Goal: Task Accomplishment & Management: Use online tool/utility

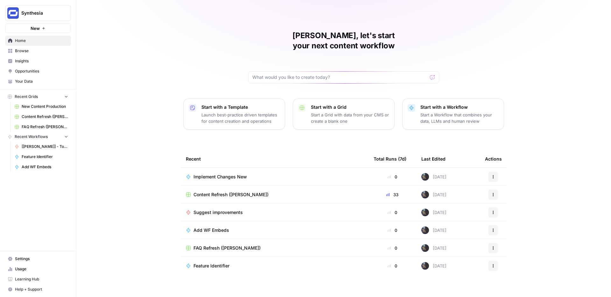
click at [230, 192] on span "Content Refresh ([PERSON_NAME])" at bounding box center [230, 195] width 75 height 6
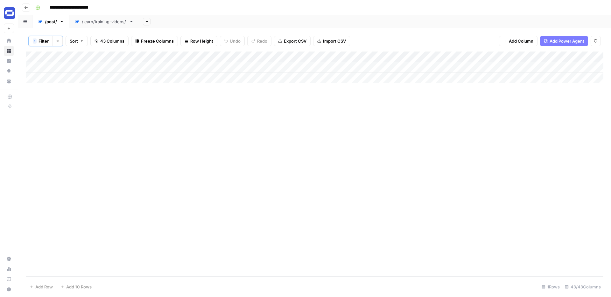
click at [53, 39] on button "Clear filters" at bounding box center [58, 41] width 10 height 10
click at [37, 40] on span "Filter" at bounding box center [37, 41] width 10 height 6
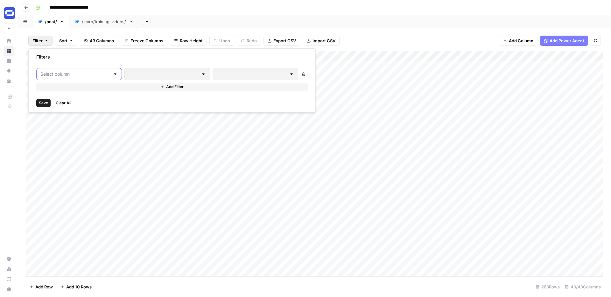
click at [74, 75] on input "text" at bounding box center [75, 74] width 70 height 6
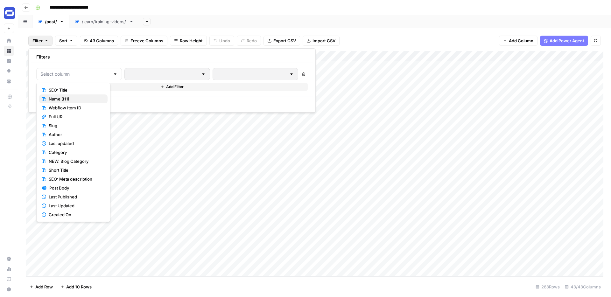
click at [69, 100] on span "Name (H1)" at bounding box center [76, 99] width 54 height 6
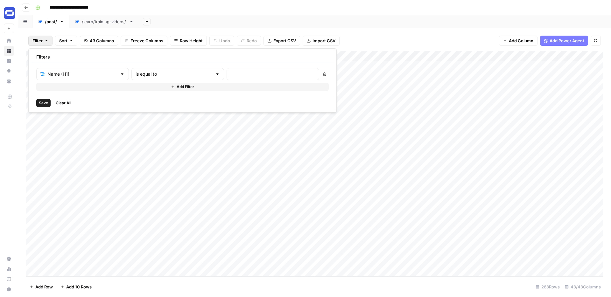
click at [227, 70] on div at bounding box center [273, 74] width 93 height 12
paste input "How to Create Video Content With No Equipment"
type input "How to Create Video Content With No Equipment"
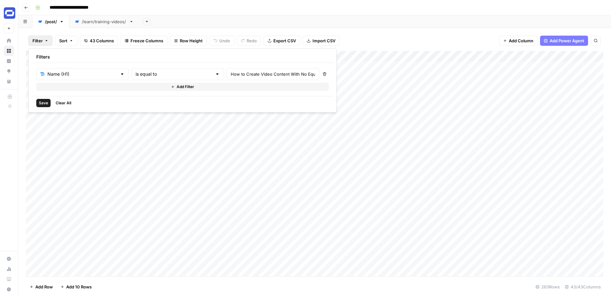
click at [43, 103] on span "Save" at bounding box center [43, 103] width 9 height 6
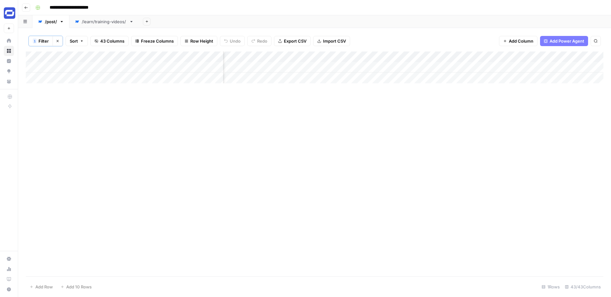
scroll to position [0, 1168]
click at [290, 66] on div "Add Column" at bounding box center [315, 68] width 578 height 32
click at [291, 67] on div "Add Column" at bounding box center [315, 68] width 578 height 32
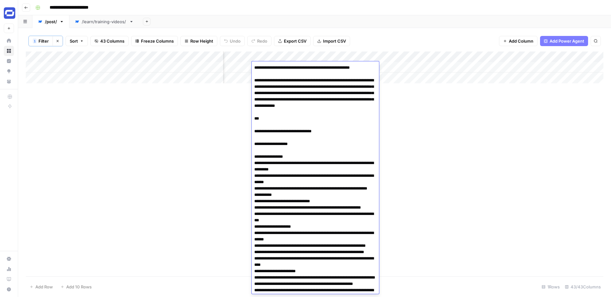
scroll to position [470, 0]
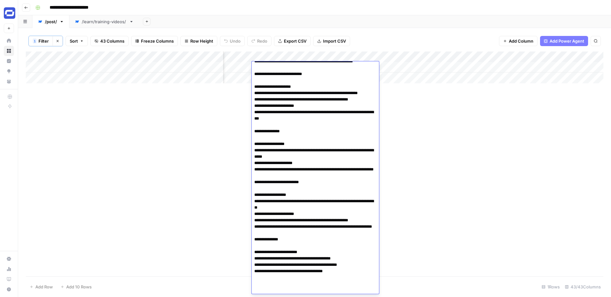
scroll to position [472, 0]
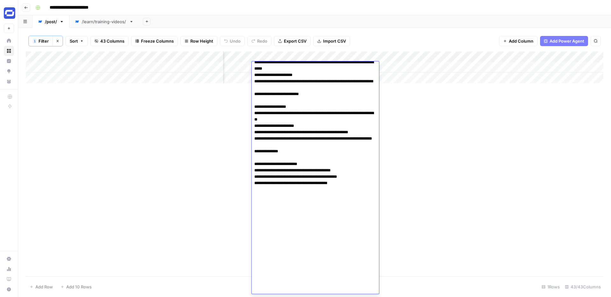
paste textarea "**********"
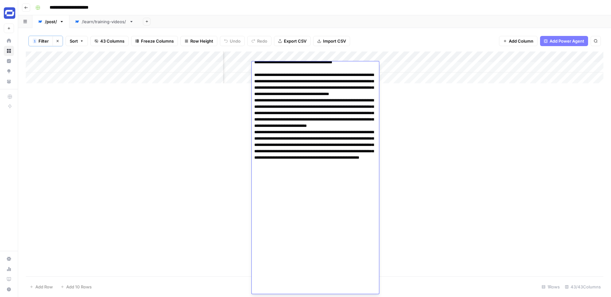
scroll to position [1766, 0]
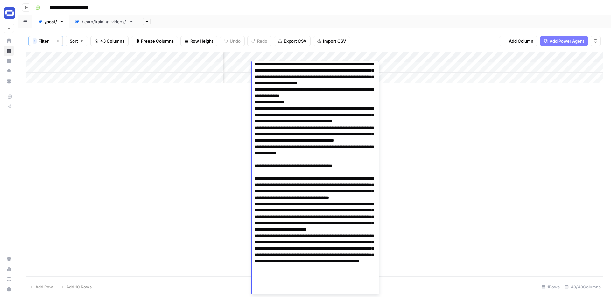
type textarea "**********"
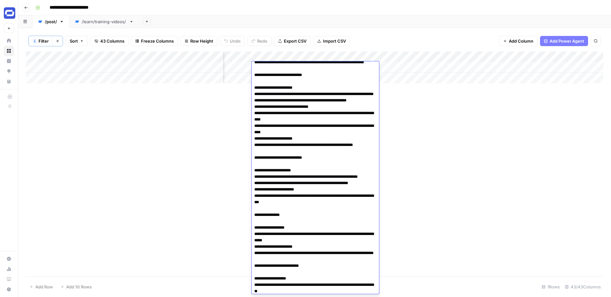
scroll to position [269, 0]
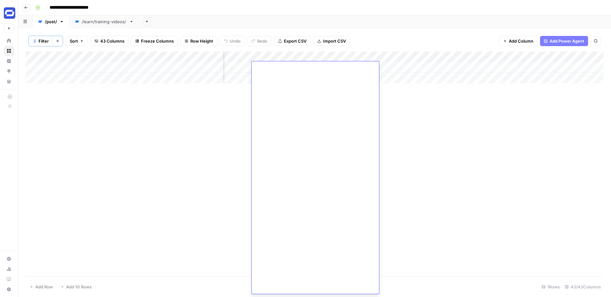
scroll to position [0, 0]
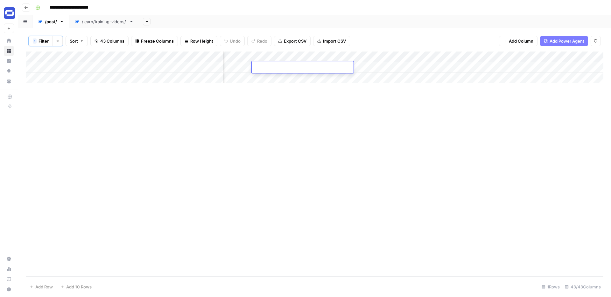
paste textarea "**********"
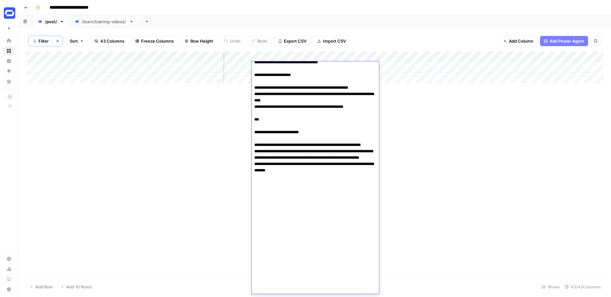
scroll to position [892, 0]
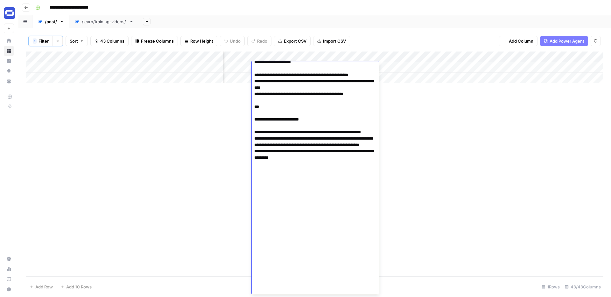
paste textarea "**********"
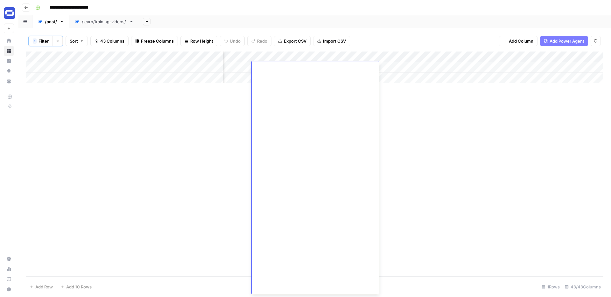
scroll to position [905, 0]
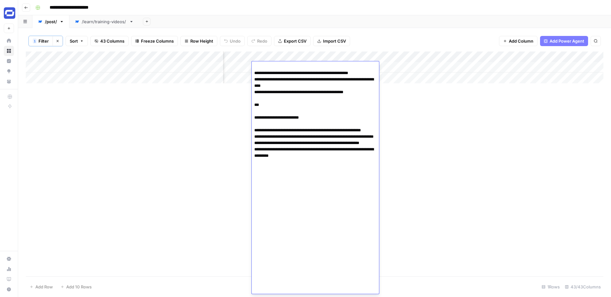
paste textarea "**********"
type textarea "**********"
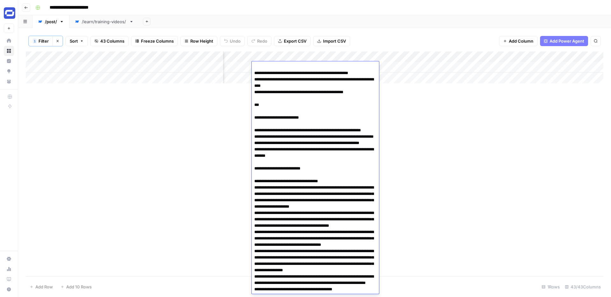
scroll to position [2697, 0]
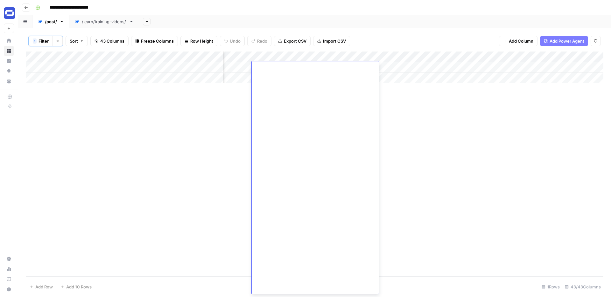
click at [482, 171] on div "Add Column" at bounding box center [315, 164] width 578 height 225
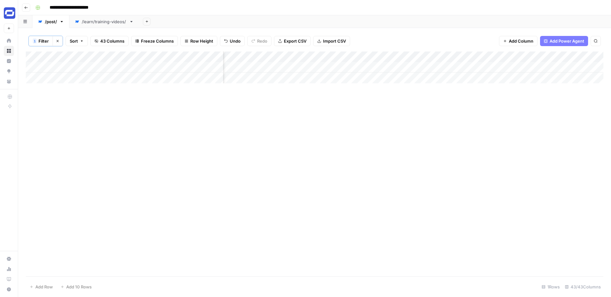
click at [375, 67] on div "Add Column" at bounding box center [315, 68] width 578 height 32
click at [474, 66] on div "Add Column" at bounding box center [315, 68] width 578 height 32
click at [515, 65] on div "Add Column" at bounding box center [315, 68] width 578 height 32
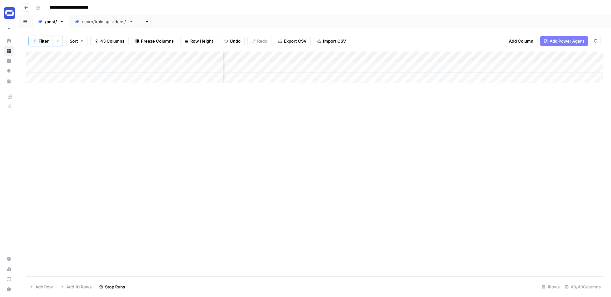
scroll to position [0, 1466]
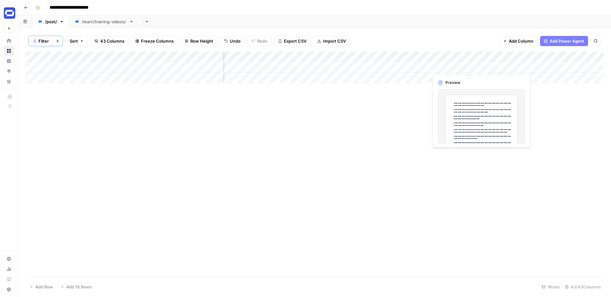
click at [465, 69] on div "Add Column" at bounding box center [315, 68] width 578 height 32
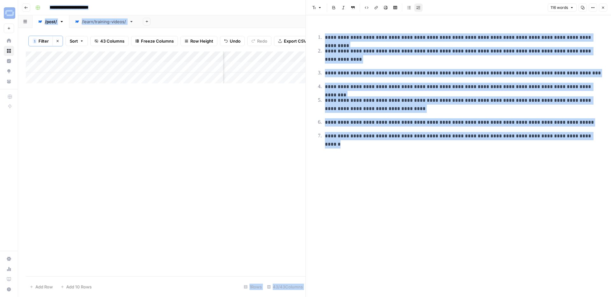
click at [268, 118] on div "Add Column" at bounding box center [166, 164] width 280 height 225
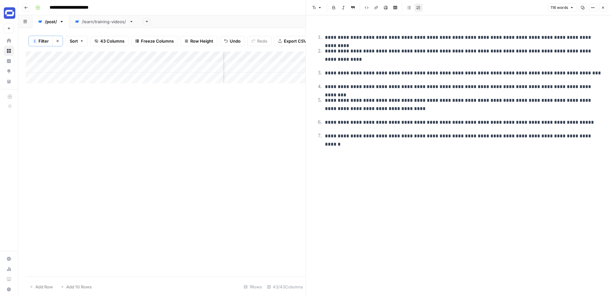
click at [391, 82] on ol "**********" at bounding box center [458, 86] width 287 height 107
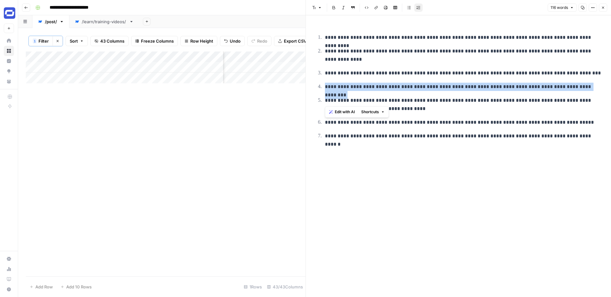
click at [391, 82] on ol "**********" at bounding box center [458, 86] width 287 height 107
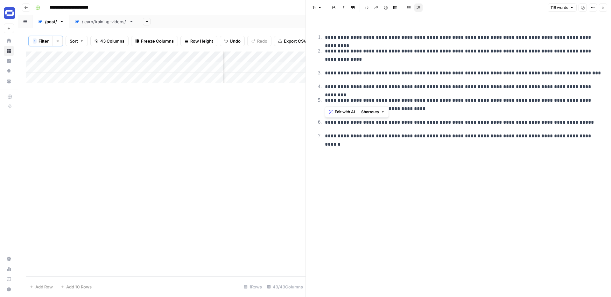
click at [506, 141] on div "**********" at bounding box center [458, 85] width 295 height 120
click at [241, 171] on div "Add Column" at bounding box center [166, 164] width 280 height 225
click at [250, 137] on div "Add Column" at bounding box center [166, 164] width 280 height 225
click at [603, 6] on icon "button" at bounding box center [603, 8] width 4 height 4
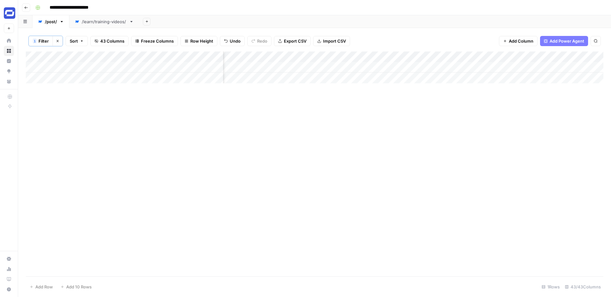
click at [509, 65] on div "Add Column" at bounding box center [315, 68] width 578 height 32
click at [517, 69] on div "Add Column" at bounding box center [315, 68] width 578 height 32
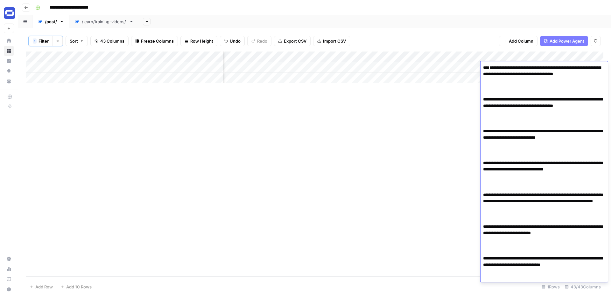
click at [512, 95] on textarea "**********" at bounding box center [543, 185] width 127 height 244
click at [505, 109] on textarea "**********" at bounding box center [543, 185] width 127 height 244
paste textarea "**********"
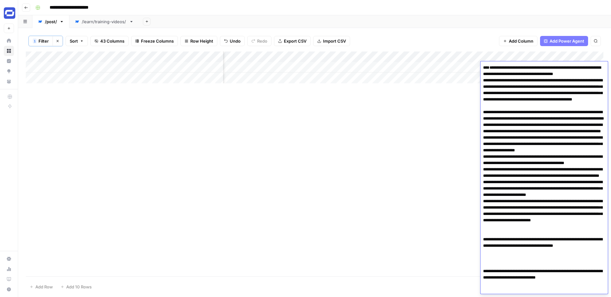
click at [593, 101] on textarea at bounding box center [543, 274] width 127 height 423
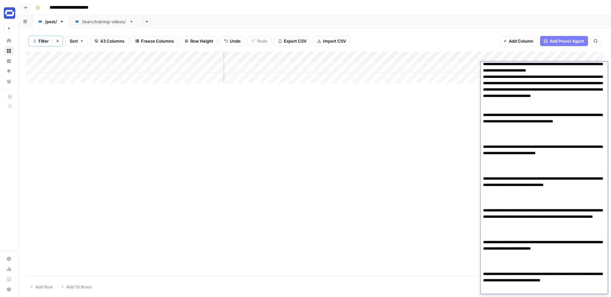
scroll to position [131, 0]
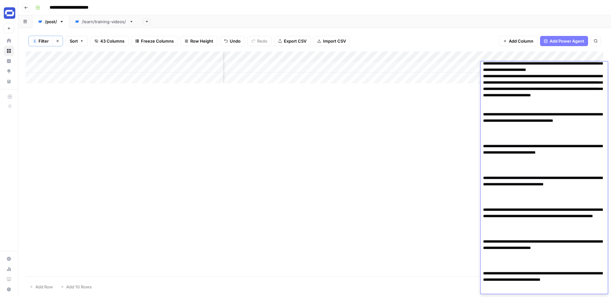
click at [512, 182] on textarea at bounding box center [543, 146] width 127 height 429
click at [504, 204] on textarea at bounding box center [543, 146] width 127 height 429
paste textarea "**********"
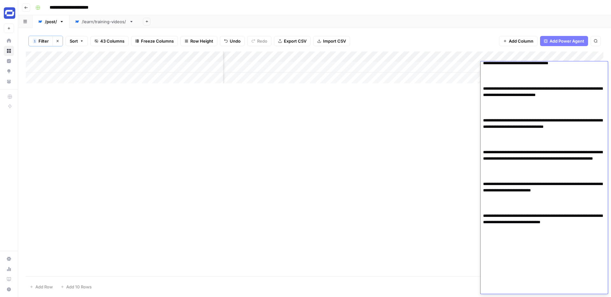
scroll to position [445, 0]
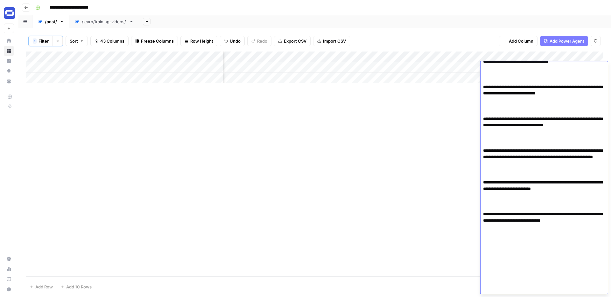
paste textarea "**********"
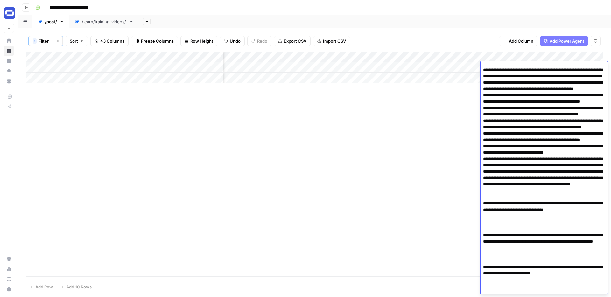
scroll to position [505, 0]
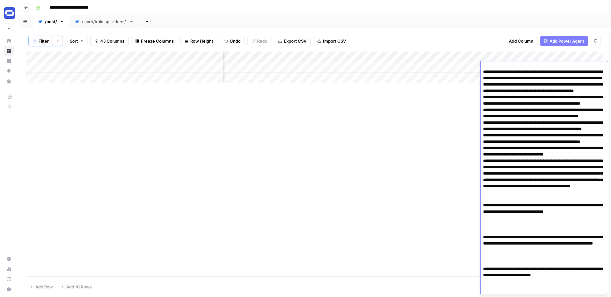
click at [502, 113] on textarea at bounding box center [543, 11] width 127 height 906
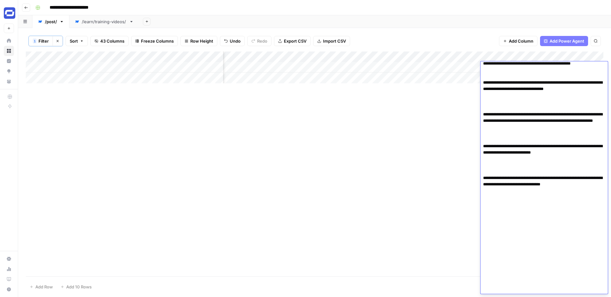
scroll to position [641, 0]
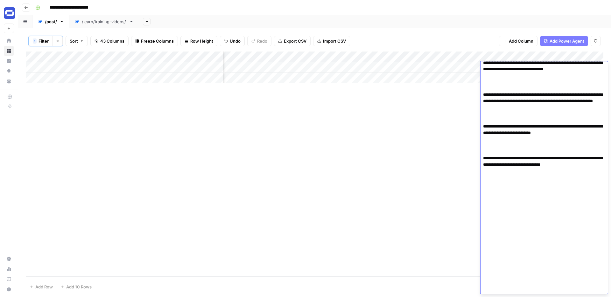
paste textarea "**********"
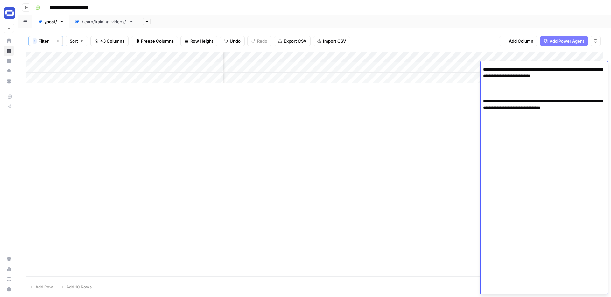
scroll to position [917, 0]
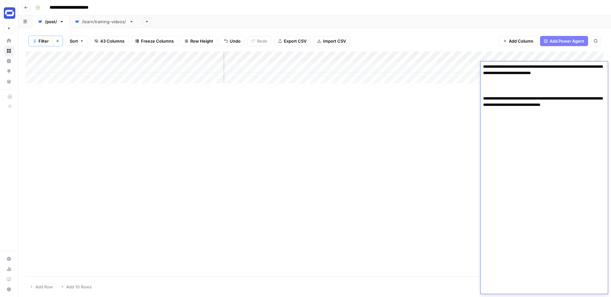
paste textarea "**********"
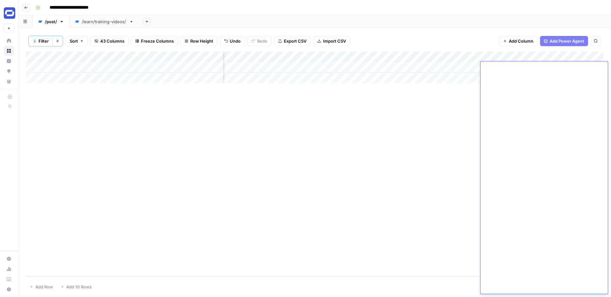
scroll to position [1242, 0]
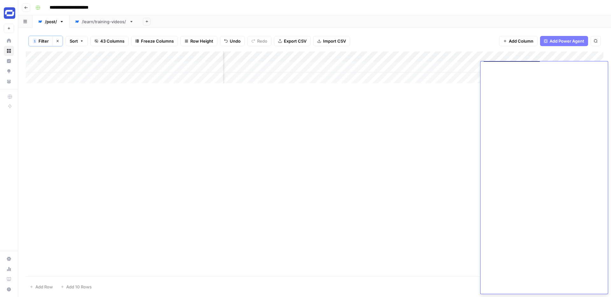
paste textarea "**********"
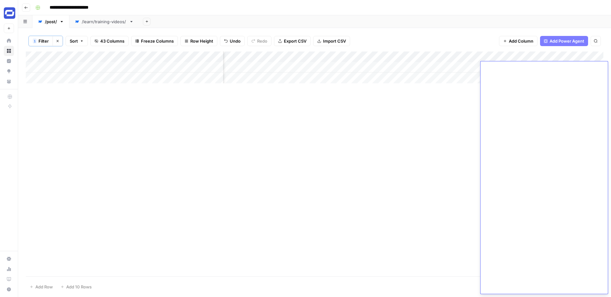
paste textarea "**********"
type textarea "**********"
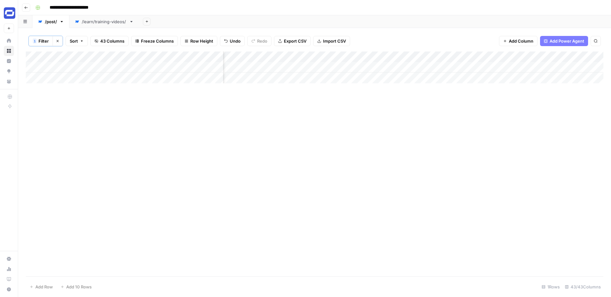
scroll to position [0, 1625]
click at [464, 66] on div "Add Column" at bounding box center [315, 68] width 578 height 32
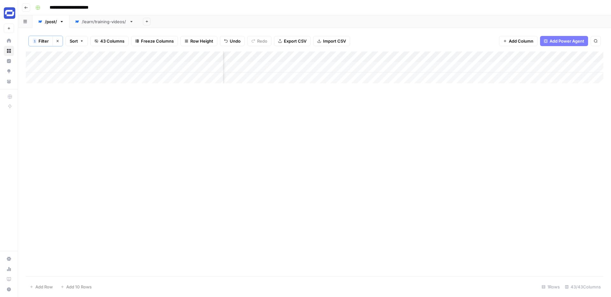
click at [466, 66] on div "Add Column" at bounding box center [315, 68] width 578 height 32
click at [556, 67] on div "Add Column" at bounding box center [315, 68] width 578 height 32
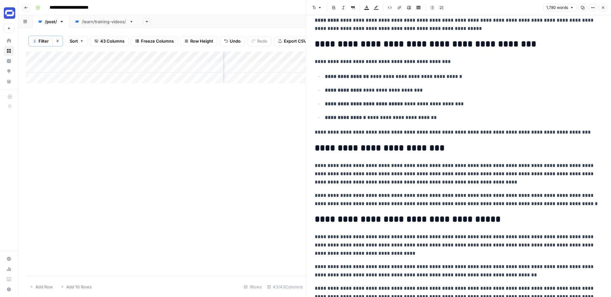
scroll to position [1664, 0]
drag, startPoint x: 436, startPoint y: 146, endPoint x: 373, endPoint y: 147, distance: 62.4
click at [373, 147] on h2 "**********" at bounding box center [458, 149] width 287 height 10
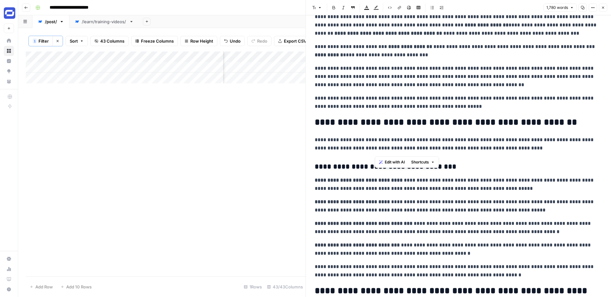
scroll to position [0, 0]
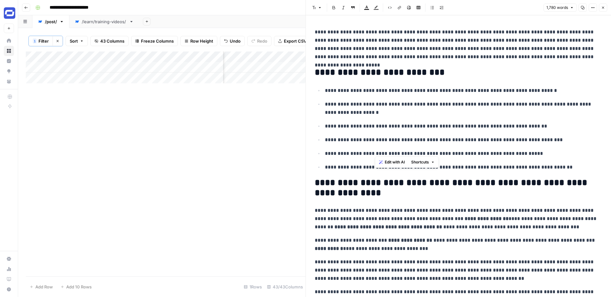
click at [601, 6] on icon "button" at bounding box center [603, 8] width 4 height 4
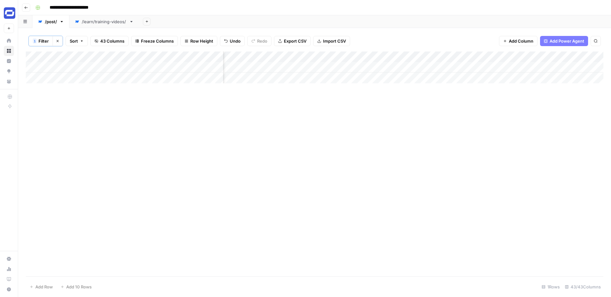
click at [491, 56] on div "Add Column" at bounding box center [315, 68] width 578 height 32
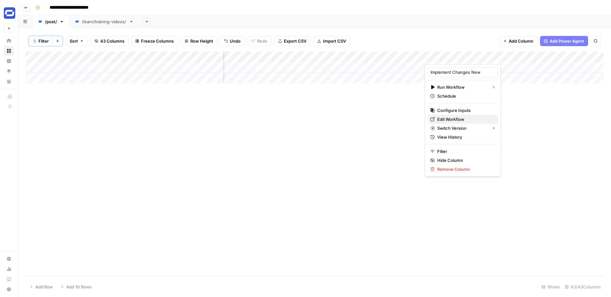
click at [447, 121] on span "Edit Workflow" at bounding box center [465, 119] width 56 height 6
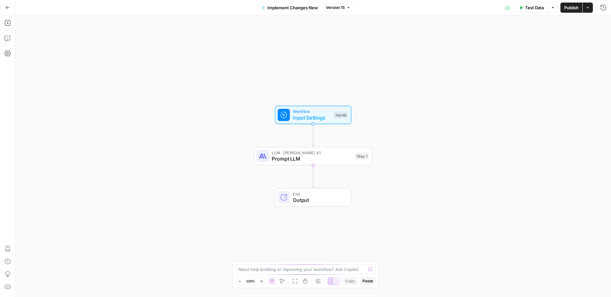
click at [334, 158] on span "Prompt LLM" at bounding box center [312, 159] width 80 height 8
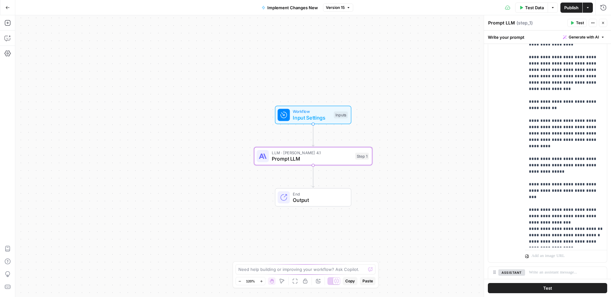
scroll to position [232, 0]
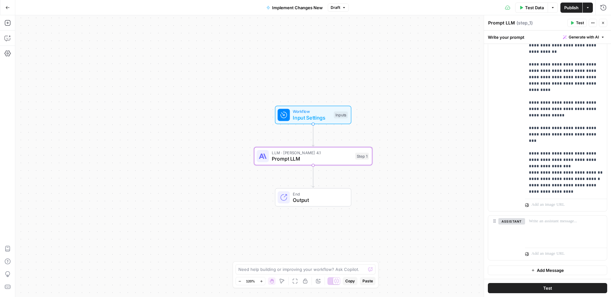
click at [572, 8] on span "Publish" at bounding box center [571, 7] width 14 height 6
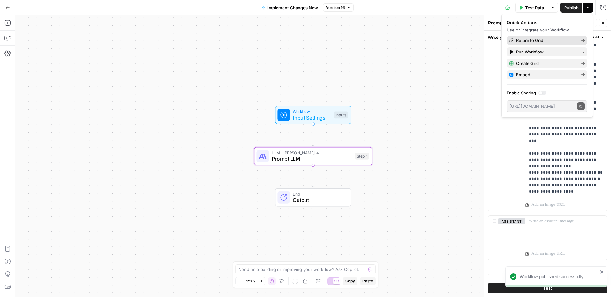
click at [530, 38] on span "Return to Grid" at bounding box center [546, 40] width 60 height 6
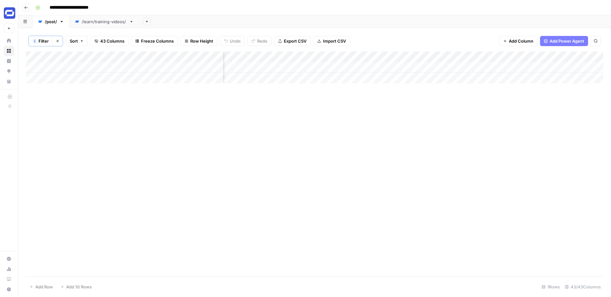
scroll to position [0, 2257]
click at [317, 67] on div "Add Column" at bounding box center [315, 68] width 578 height 32
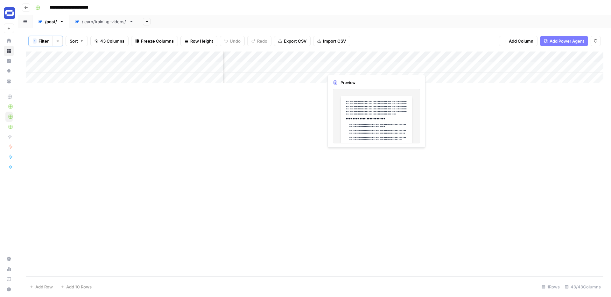
click at [374, 67] on div "Add Column" at bounding box center [315, 68] width 578 height 32
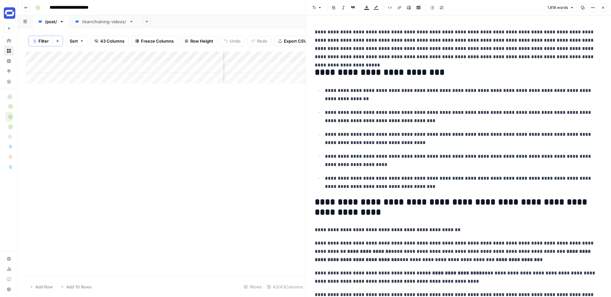
click at [602, 4] on button "Close" at bounding box center [603, 8] width 8 height 8
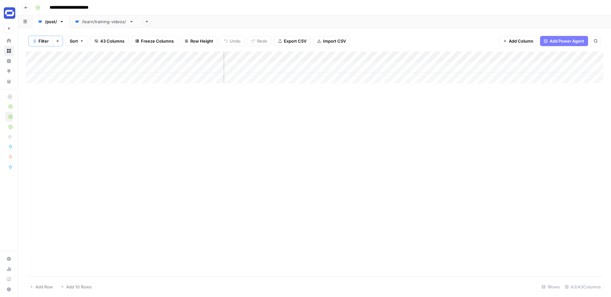
scroll to position [0, 1736]
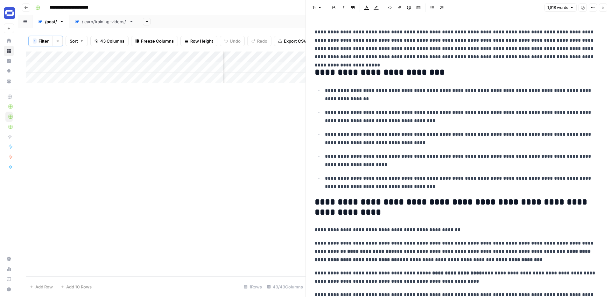
click at [603, 8] on icon "button" at bounding box center [603, 8] width 2 height 2
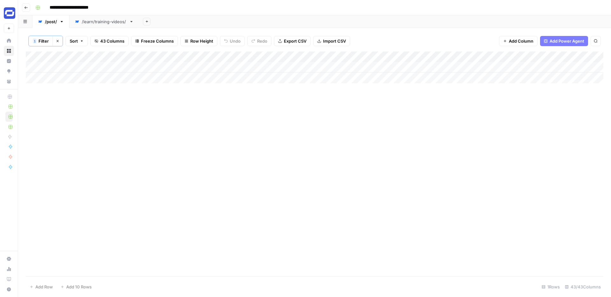
click at [246, 71] on div "Add Column" at bounding box center [315, 68] width 578 height 32
click at [243, 66] on div "Add Column" at bounding box center [315, 68] width 578 height 32
click at [264, 68] on textarea "**********" at bounding box center [274, 67] width 102 height 9
click at [256, 92] on div "Add Column" at bounding box center [315, 164] width 578 height 225
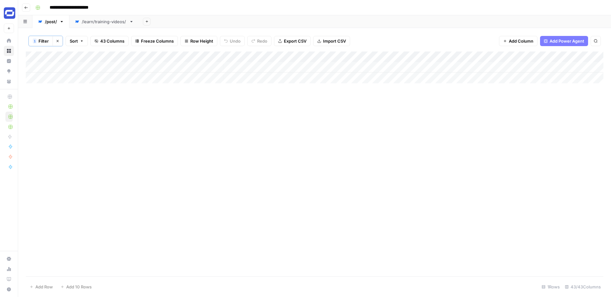
click at [200, 68] on div "Add Column" at bounding box center [315, 68] width 578 height 32
click at [189, 67] on textarea "**********" at bounding box center [165, 67] width 121 height 9
click at [209, 98] on div "Add Column" at bounding box center [315, 164] width 578 height 225
click at [245, 68] on div "Add Column" at bounding box center [315, 68] width 578 height 32
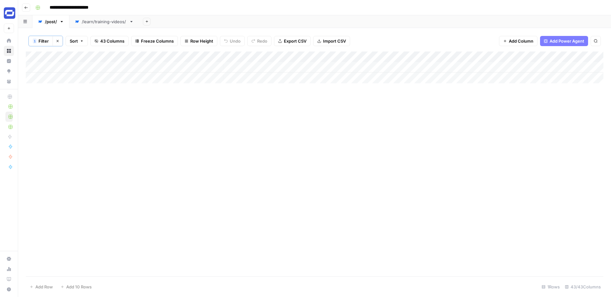
click at [248, 67] on div "Add Column" at bounding box center [315, 68] width 578 height 32
type textarea "**********"
click at [340, 95] on div "Add Column" at bounding box center [315, 164] width 578 height 225
click at [250, 68] on div "Add Column" at bounding box center [315, 68] width 578 height 32
click at [250, 68] on textarea "**********" at bounding box center [272, 67] width 102 height 9
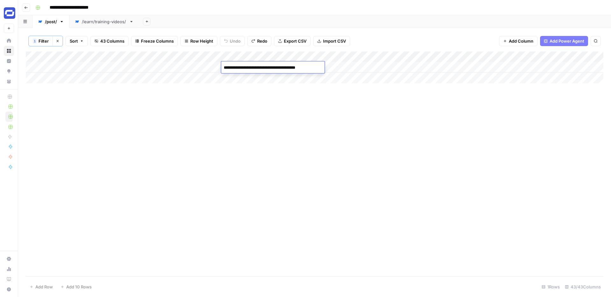
click at [249, 81] on div "Add Column" at bounding box center [315, 68] width 578 height 32
click at [249, 68] on div "Add Column" at bounding box center [315, 68] width 578 height 32
click at [387, 93] on div "Add Column" at bounding box center [315, 164] width 578 height 225
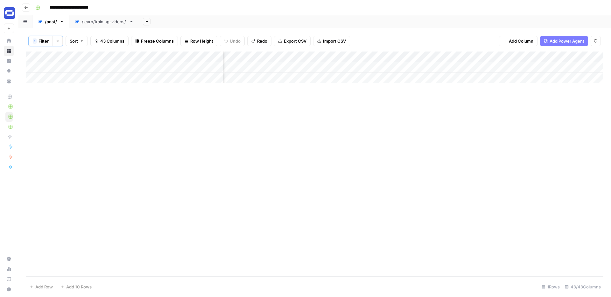
scroll to position [0, 2201]
click at [469, 67] on div "Add Column" at bounding box center [315, 68] width 578 height 32
click at [476, 67] on div "Add Column" at bounding box center [315, 68] width 578 height 32
type textarea "**********"
click at [489, 85] on div "Add Column" at bounding box center [315, 164] width 578 height 225
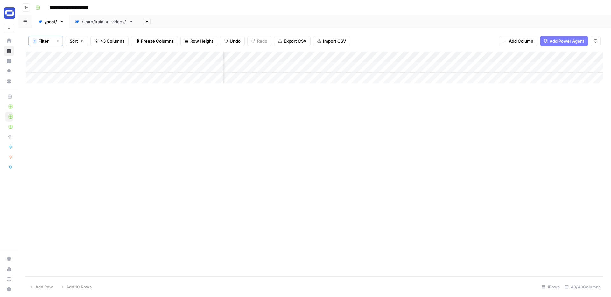
scroll to position [0, 2362]
click at [499, 65] on div "Add Column" at bounding box center [315, 68] width 578 height 32
type textarea "**********"
click at [514, 89] on div "Add Column" at bounding box center [315, 164] width 578 height 225
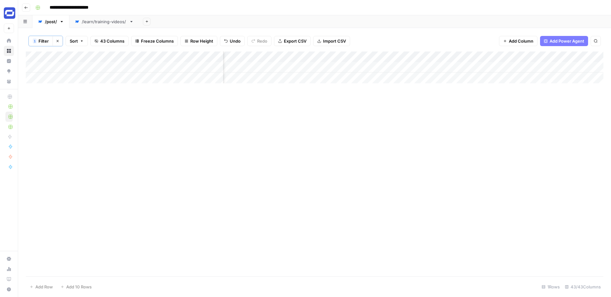
click at [564, 64] on div "Add Column" at bounding box center [315, 68] width 578 height 32
click at [565, 65] on div "Add Column" at bounding box center [315, 68] width 578 height 32
type textarea "**********"
click at [564, 90] on div "Add Column" at bounding box center [315, 164] width 578 height 225
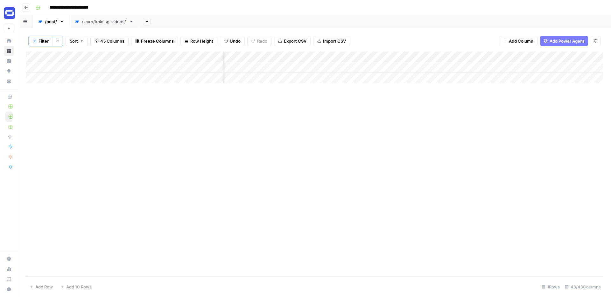
click at [553, 66] on div "Add Column" at bounding box center [315, 68] width 578 height 32
click at [557, 67] on div "Add Column" at bounding box center [315, 68] width 578 height 32
click at [293, 67] on div "Add Column" at bounding box center [315, 68] width 578 height 32
click at [305, 67] on div "Add Column" at bounding box center [315, 68] width 578 height 32
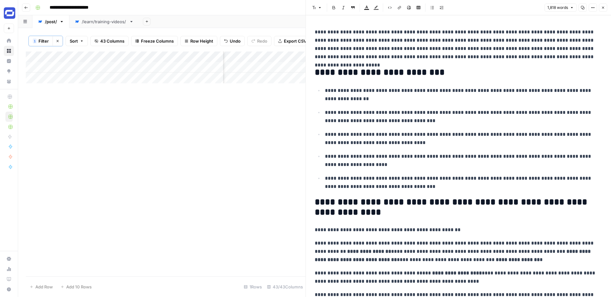
click at [392, 89] on p "**********" at bounding box center [463, 95] width 277 height 17
copy div "**********"
click at [603, 6] on icon "button" at bounding box center [603, 8] width 4 height 4
click at [603, 6] on div "Font style Bold Italic Block quote Text color Highlight color Code block Link I…" at bounding box center [459, 8] width 298 height 8
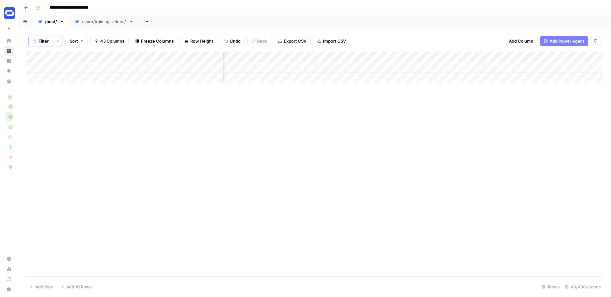
scroll to position [0, 2368]
click at [385, 68] on div "Add Column" at bounding box center [315, 68] width 578 height 32
click at [393, 68] on div "Add Column" at bounding box center [315, 68] width 578 height 32
type textarea "**********"
click at [511, 119] on div "Add Column" at bounding box center [315, 164] width 578 height 225
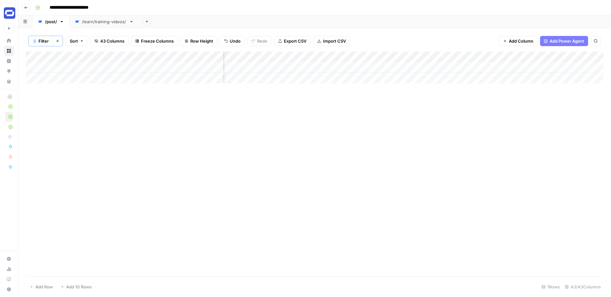
scroll to position [0, 2615]
click at [440, 67] on div "Add Column" at bounding box center [315, 68] width 578 height 32
click at [465, 67] on div "Add Column" at bounding box center [315, 68] width 578 height 32
click at [469, 67] on div "Add Column" at bounding box center [315, 68] width 578 height 32
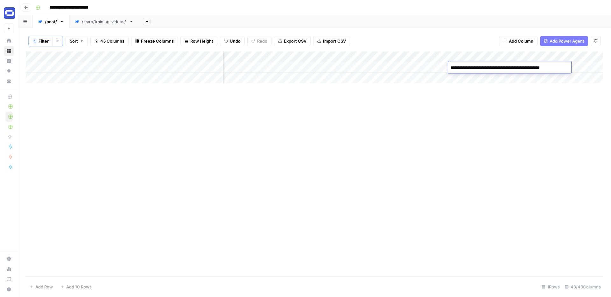
click at [474, 68] on textarea "**********" at bounding box center [508, 67] width 121 height 9
click at [471, 87] on div "Add Column" at bounding box center [315, 164] width 578 height 225
click at [560, 68] on div "Add Column" at bounding box center [315, 68] width 578 height 32
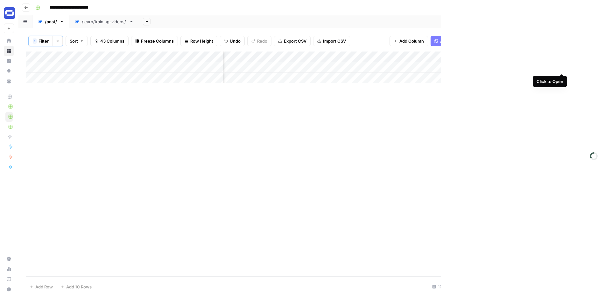
scroll to position [0, 2613]
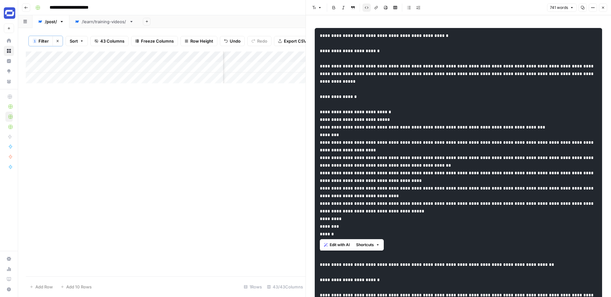
drag, startPoint x: 340, startPoint y: 234, endPoint x: 309, endPoint y: 112, distance: 125.3
copy code "**********"
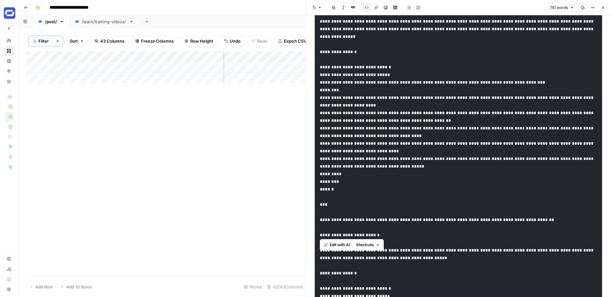
scroll to position [29, 0]
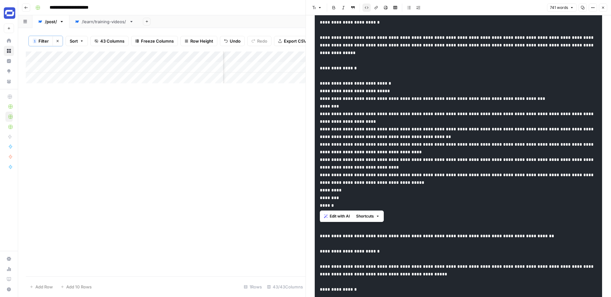
click at [605, 6] on button "Close" at bounding box center [603, 8] width 8 height 8
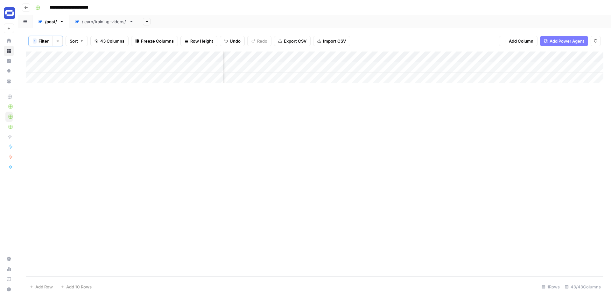
scroll to position [0, 2269]
click at [363, 65] on div "Add Column" at bounding box center [315, 68] width 578 height 32
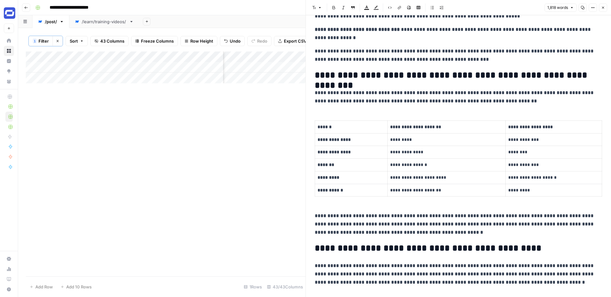
scroll to position [446, 0]
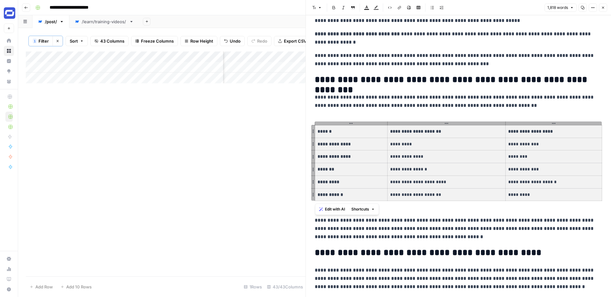
drag, startPoint x: 539, startPoint y: 195, endPoint x: 351, endPoint y: 132, distance: 198.2
click at [351, 132] on tbody "**********" at bounding box center [458, 163] width 287 height 76
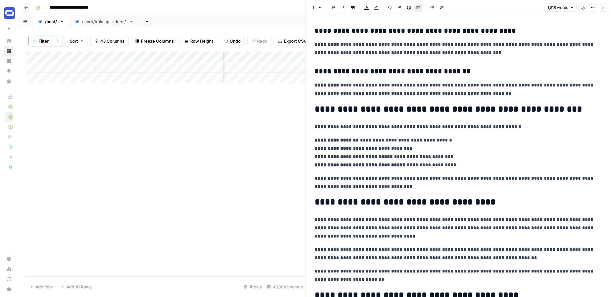
scroll to position [1644, 0]
drag, startPoint x: 447, startPoint y: 164, endPoint x: 314, endPoint y: 138, distance: 135.0
click at [315, 138] on p "**********" at bounding box center [458, 152] width 287 height 33
click at [605, 8] on span "Close" at bounding box center [605, 8] width 0 height 0
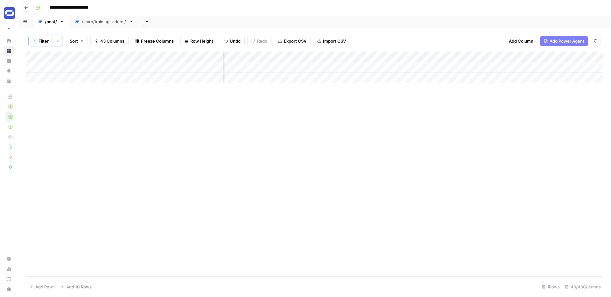
scroll to position [0, 2615]
click at [563, 66] on div "Add Column" at bounding box center [315, 68] width 578 height 32
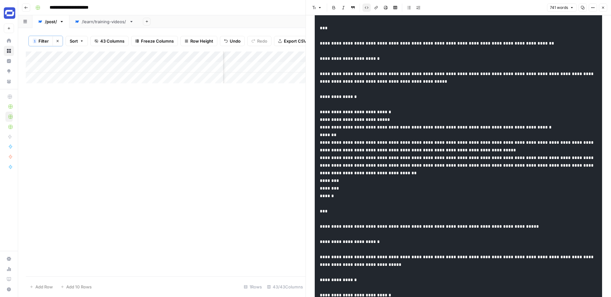
scroll to position [221, 0]
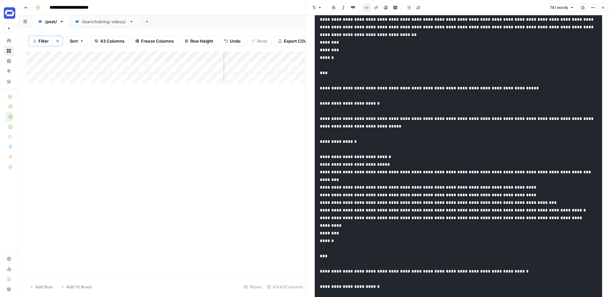
scroll to position [367, 0]
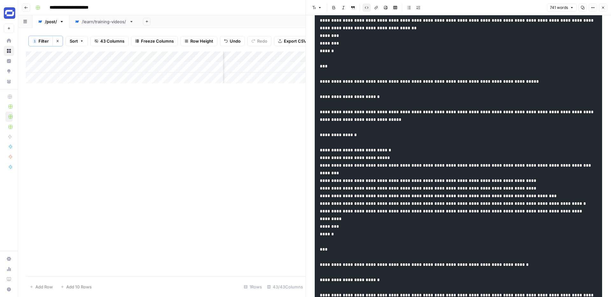
click at [385, 240] on pre at bounding box center [458, 268] width 287 height 1214
drag, startPoint x: 343, startPoint y: 264, endPoint x: 306, endPoint y: 154, distance: 116.2
click at [306, 154] on div "Font style Bold Italic Block quote Code block Link Image Insert Table Bulleted …" at bounding box center [457, 148] width 305 height 297
copy code "**********"
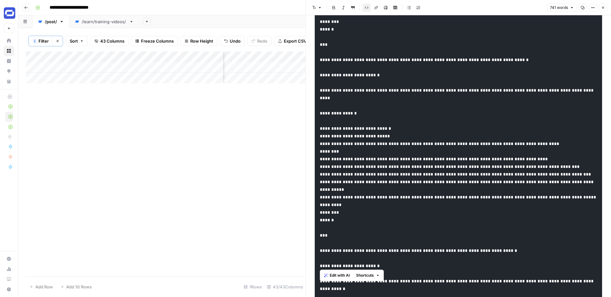
scroll to position [585, 0]
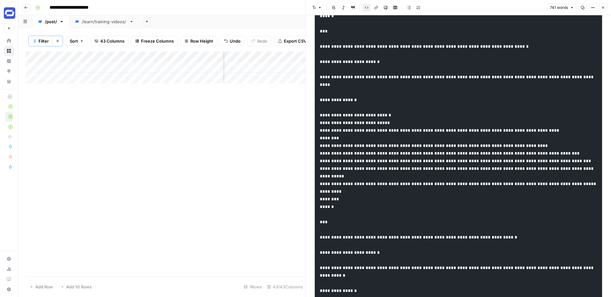
click at [440, 128] on pre at bounding box center [458, 50] width 287 height 1214
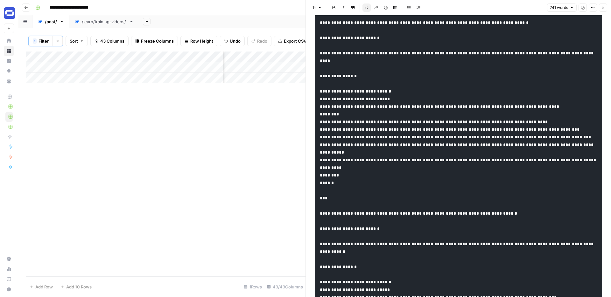
scroll to position [613, 0]
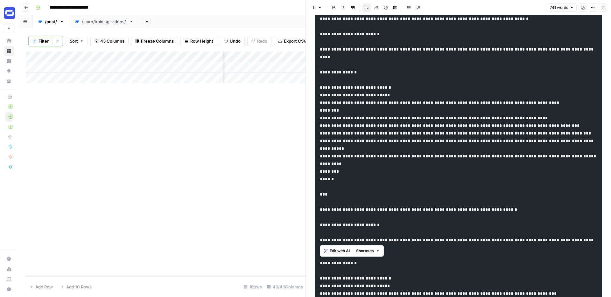
drag, startPoint x: 344, startPoint y: 241, endPoint x: 320, endPoint y: 115, distance: 128.2
click at [320, 115] on pre at bounding box center [458, 22] width 287 height 1214
copy code "**********"
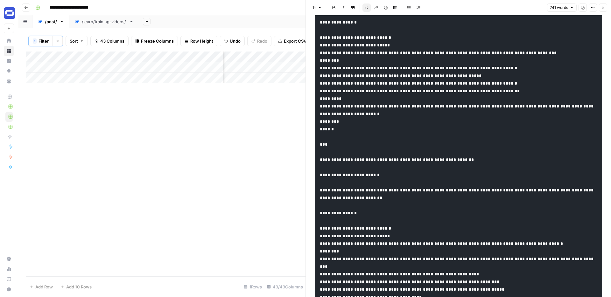
scroll to position [860, 0]
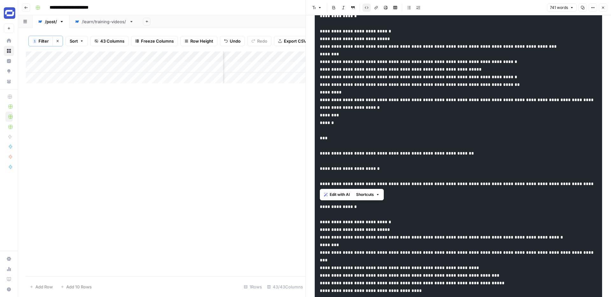
drag, startPoint x: 349, startPoint y: 183, endPoint x: 318, endPoint y: 90, distance: 97.6
copy code "**********"
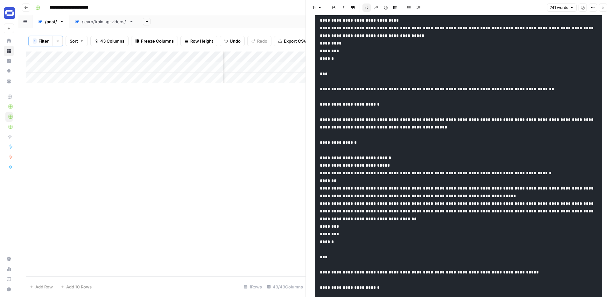
scroll to position [0, 0]
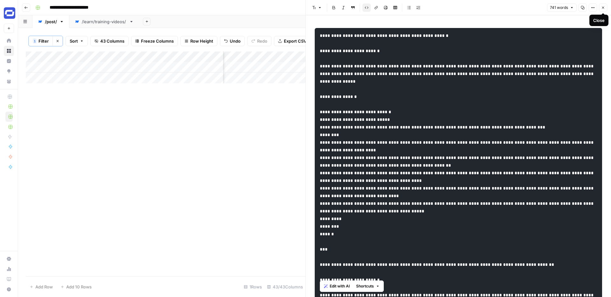
click at [604, 9] on icon "button" at bounding box center [603, 8] width 4 height 4
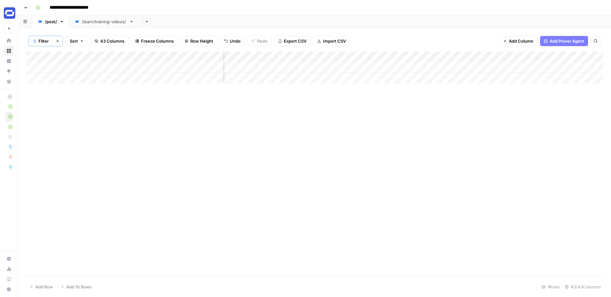
scroll to position [0, 2117]
click at [452, 56] on div "Add Column" at bounding box center [315, 68] width 578 height 32
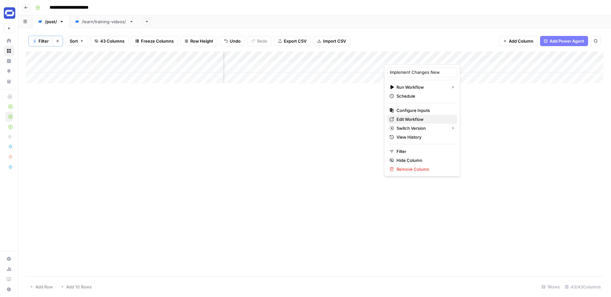
click at [407, 119] on span "Edit Workflow" at bounding box center [424, 119] width 56 height 6
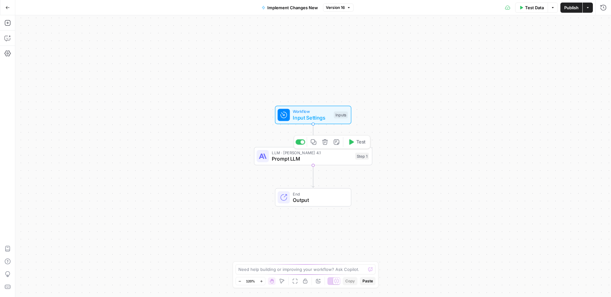
click at [339, 156] on span "Prompt LLM" at bounding box center [312, 159] width 80 height 8
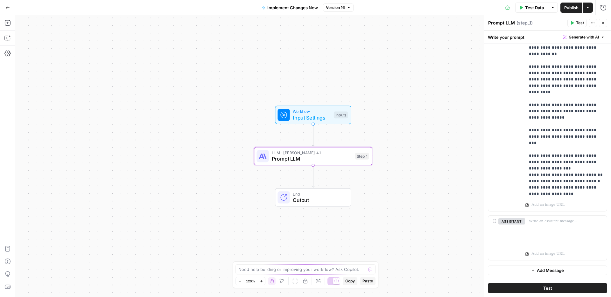
scroll to position [386, 0]
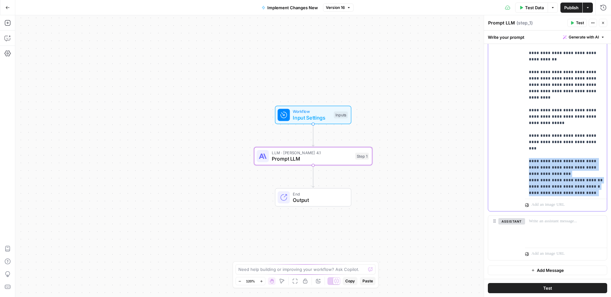
drag, startPoint x: 568, startPoint y: 143, endPoint x: 525, endPoint y: 104, distance: 57.9
click at [525, 104] on div "**********" at bounding box center [566, 66] width 82 height 259
copy p "**********"
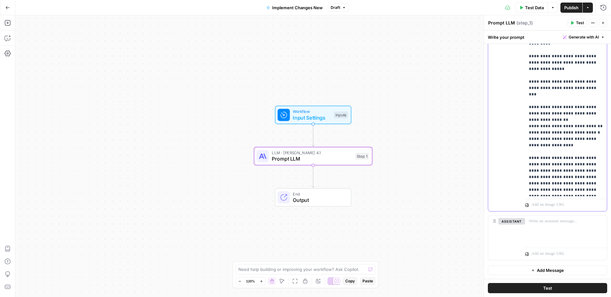
scroll to position [459, 0]
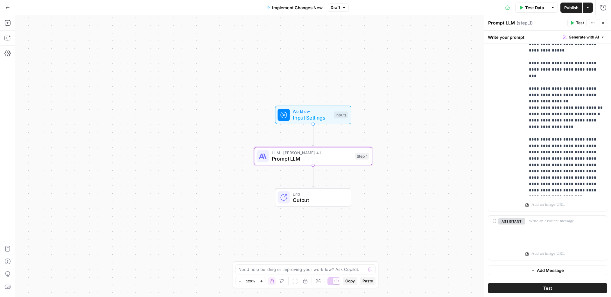
click at [571, 10] on span "Publish" at bounding box center [571, 7] width 14 height 6
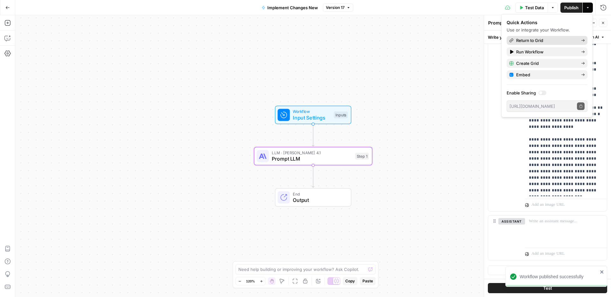
click at [528, 40] on span "Return to Grid" at bounding box center [546, 40] width 60 height 6
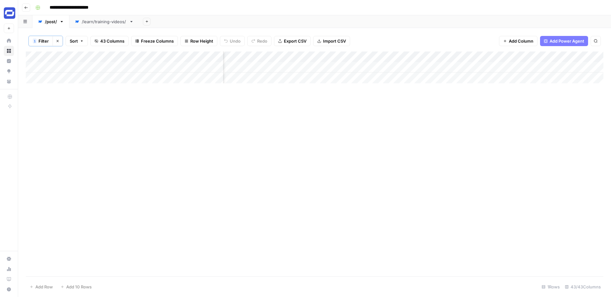
scroll to position [0, 2165]
click at [402, 54] on div "Add Column" at bounding box center [315, 68] width 578 height 32
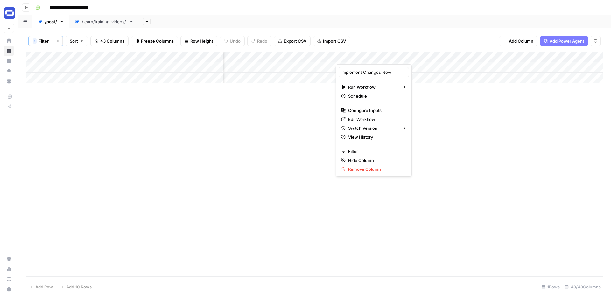
click at [424, 134] on div "Add Column" at bounding box center [315, 164] width 578 height 225
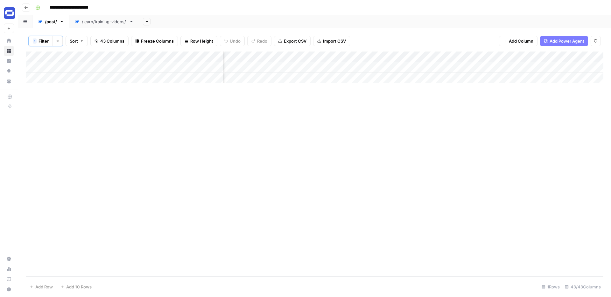
click at [331, 57] on div "Add Column" at bounding box center [315, 68] width 578 height 32
click at [409, 99] on div "Add Column" at bounding box center [315, 164] width 578 height 225
click at [281, 55] on div "Add Column" at bounding box center [315, 68] width 578 height 32
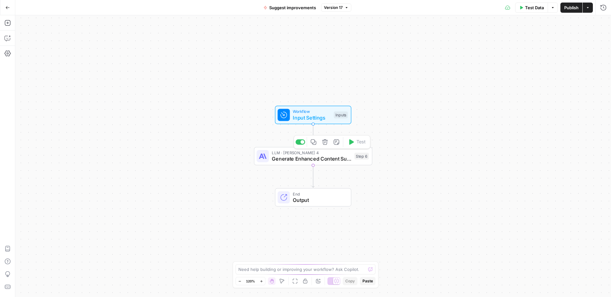
click at [321, 157] on span "Generate Enhanced Content Suggestions" at bounding box center [312, 159] width 80 height 8
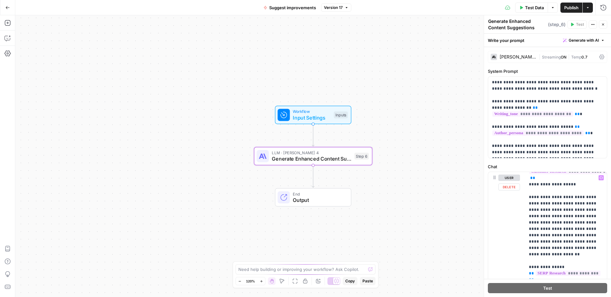
scroll to position [134, 0]
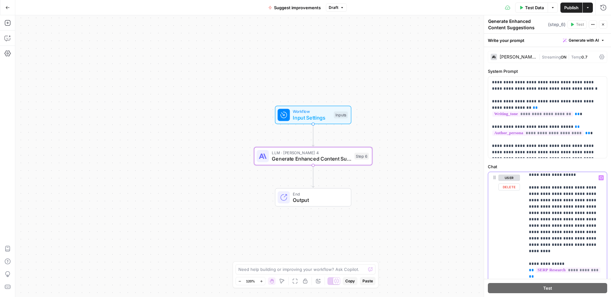
scroll to position [144, 0]
drag, startPoint x: 562, startPoint y: 241, endPoint x: 548, endPoint y: 231, distance: 17.7
drag, startPoint x: 551, startPoint y: 242, endPoint x: 550, endPoint y: 231, distance: 11.2
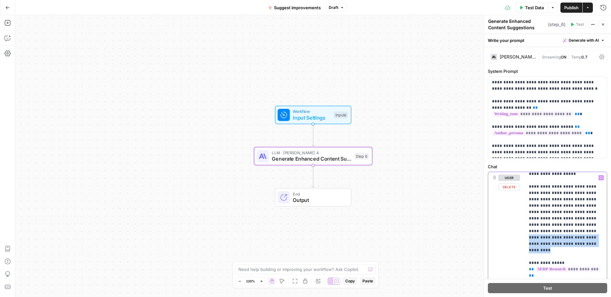
copy p "**********"
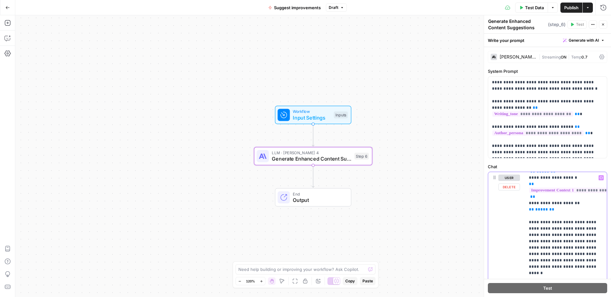
scroll to position [527, 0]
click at [587, 244] on p "**********" at bounding box center [566, 300] width 74 height 1305
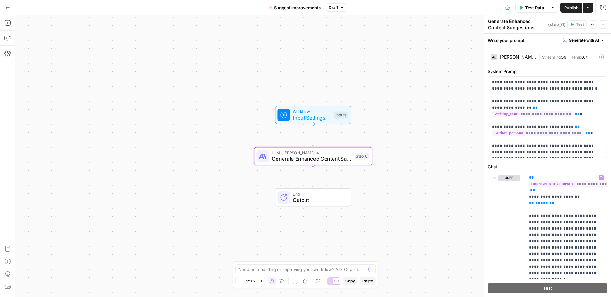
click at [569, 5] on span "Publish" at bounding box center [571, 7] width 14 height 6
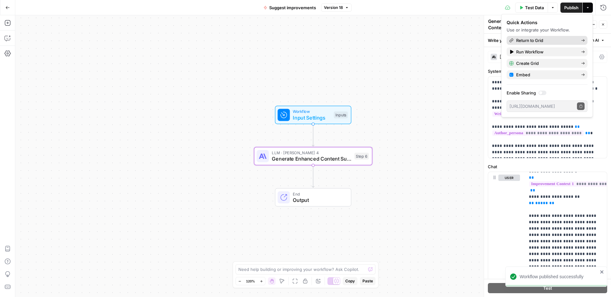
click at [518, 38] on span "Return to Grid" at bounding box center [546, 40] width 60 height 6
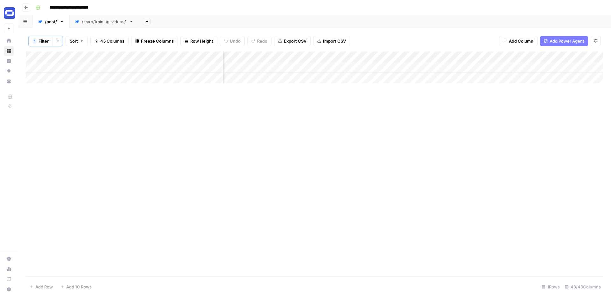
scroll to position [0, 2216]
click at [353, 57] on div "Add Column" at bounding box center [315, 68] width 578 height 32
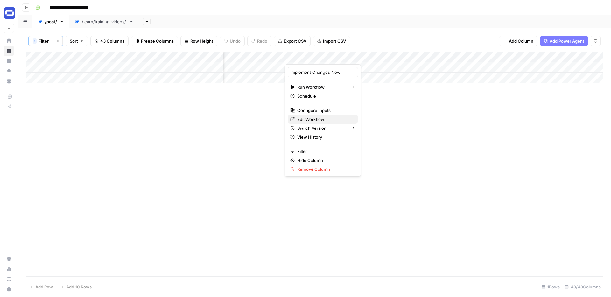
click at [317, 121] on span "Edit Workflow" at bounding box center [325, 119] width 56 height 6
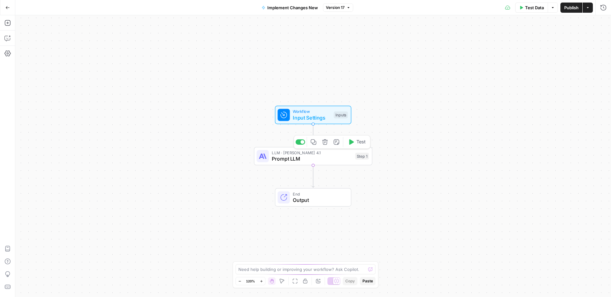
click at [320, 158] on span "Prompt LLM" at bounding box center [312, 159] width 80 height 8
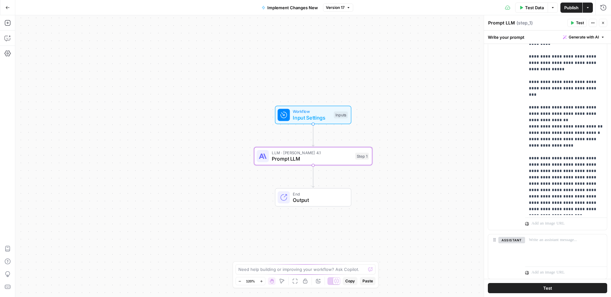
scroll to position [214, 0]
drag, startPoint x: 529, startPoint y: 177, endPoint x: 538, endPoint y: 172, distance: 10.4
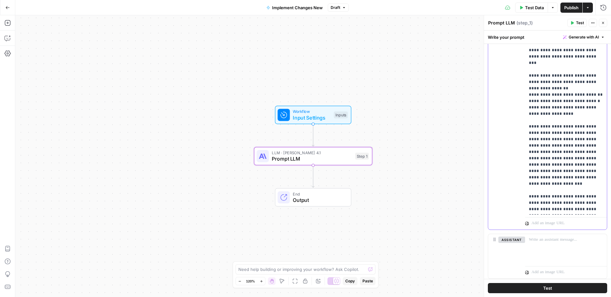
scroll to position [494, 0]
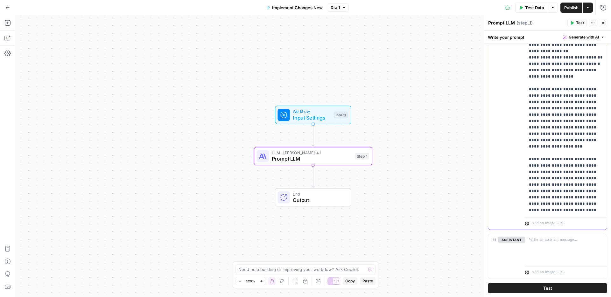
scroll to position [529, 0]
drag, startPoint x: 591, startPoint y: 208, endPoint x: 530, endPoint y: 172, distance: 71.1
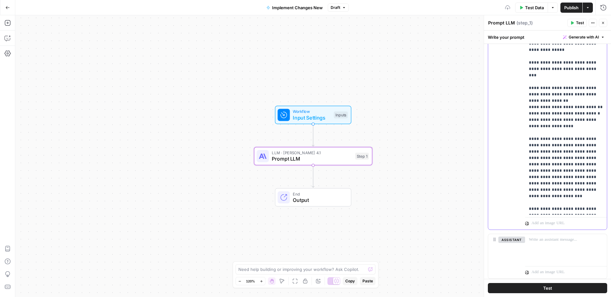
scroll to position [471, 0]
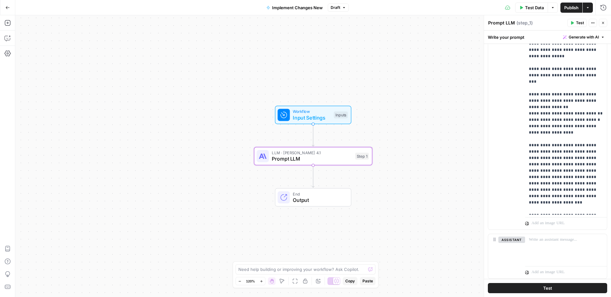
click at [573, 7] on span "Publish" at bounding box center [571, 7] width 14 height 6
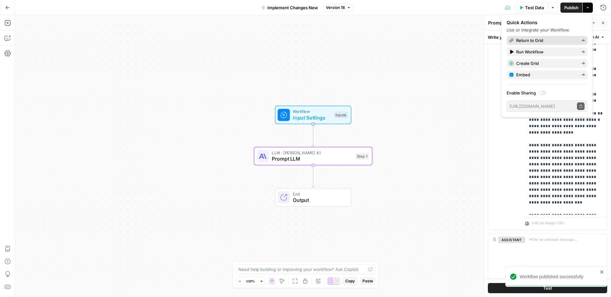
click at [524, 39] on span "Return to Grid" at bounding box center [546, 40] width 60 height 6
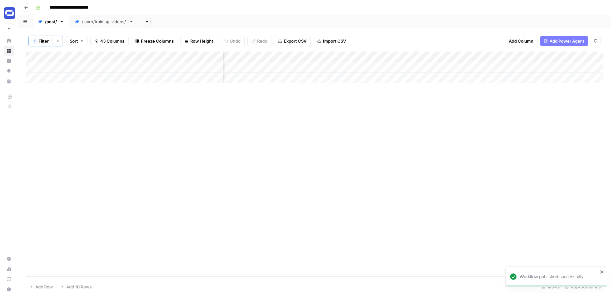
scroll to position [0, 1048]
click at [251, 109] on div "Add Column" at bounding box center [315, 164] width 578 height 225
click at [49, 40] on button "1 Filter" at bounding box center [41, 41] width 24 height 10
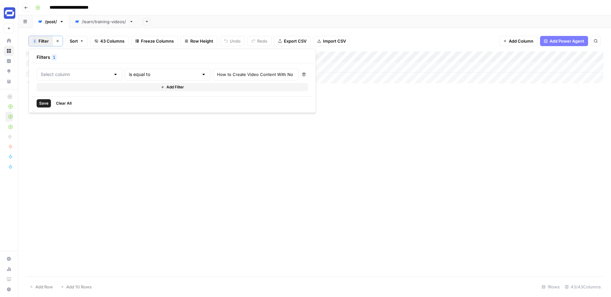
type input "Name (H1)"
click at [231, 75] on input "How to Create Video Content With No Equipment" at bounding box center [273, 74] width 84 height 6
paste input "Write a Video Script (+5 Expert Tips)"
type input "How to Write a Video Script (+5 Expert Tips)"
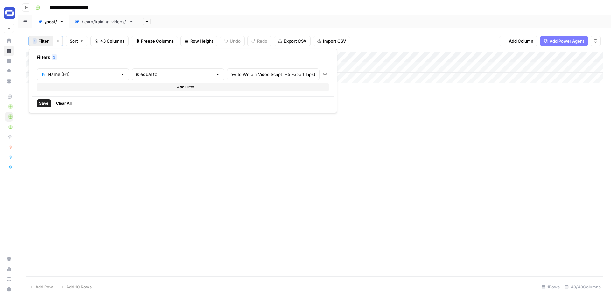
click at [40, 105] on span "Save" at bounding box center [43, 104] width 9 height 6
